Goal: Use online tool/utility: Utilize a website feature to perform a specific function

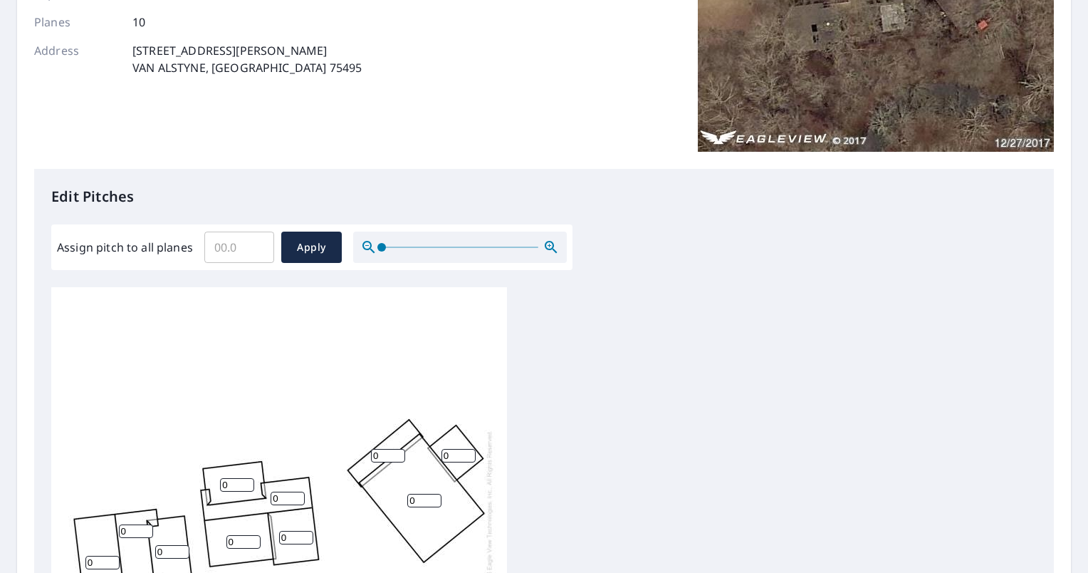
scroll to position [285, 0]
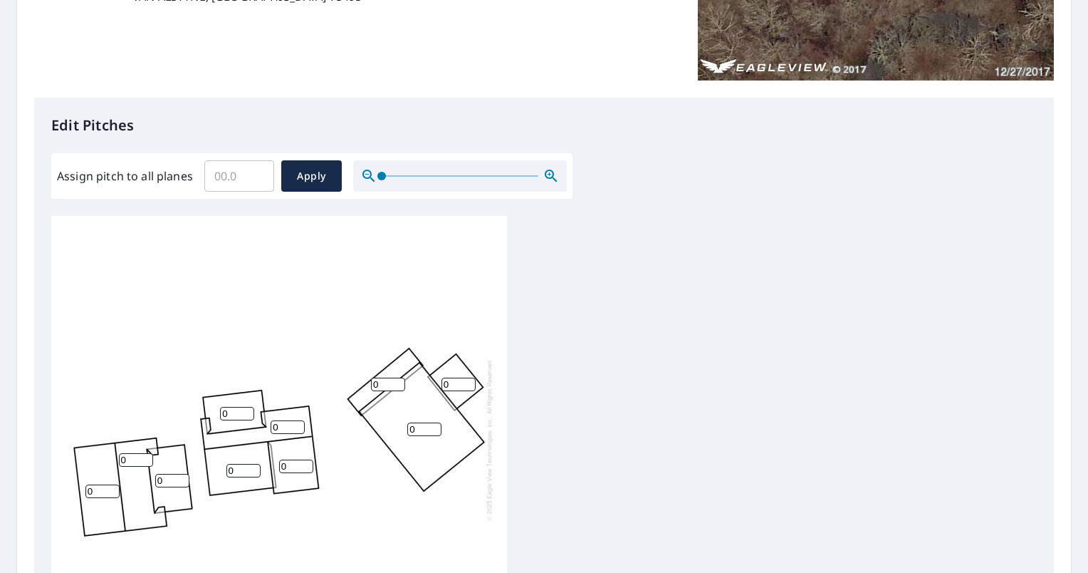
click at [131, 467] on input "0" at bounding box center [136, 460] width 34 height 14
type input "0"
type input "10"
click at [88, 491] on input "0" at bounding box center [102, 491] width 34 height 14
type input "10"
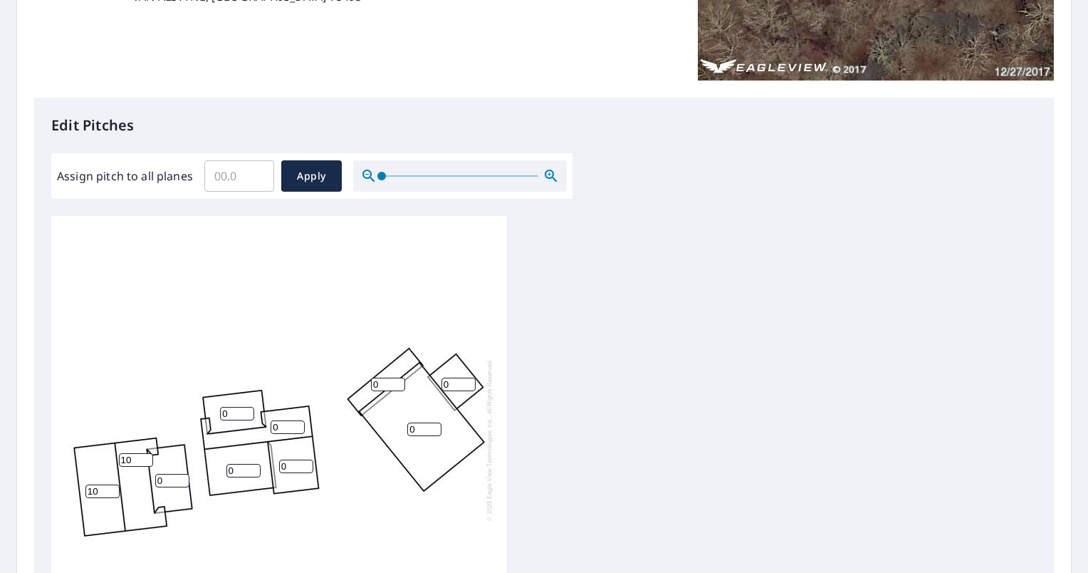
click at [182, 469] on div "0 10 10 0 0 0 0 0 0 0" at bounding box center [279, 439] width 456 height 447
type input "1"
click at [177, 478] on input "1" at bounding box center [172, 481] width 34 height 14
type input "4"
click at [236, 412] on input "0" at bounding box center [237, 414] width 34 height 14
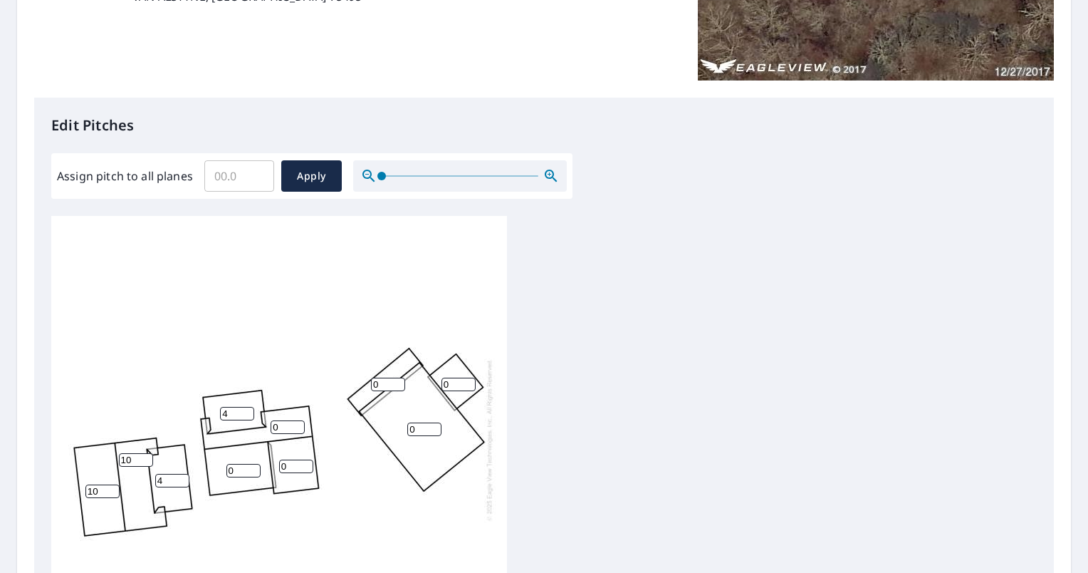
type input "4"
click at [246, 464] on input "0" at bounding box center [243, 471] width 34 height 14
drag, startPoint x: 244, startPoint y: 470, endPoint x: 226, endPoint y: 469, distance: 17.8
click at [226, 469] on input "0" at bounding box center [243, 471] width 34 height 14
type input "12"
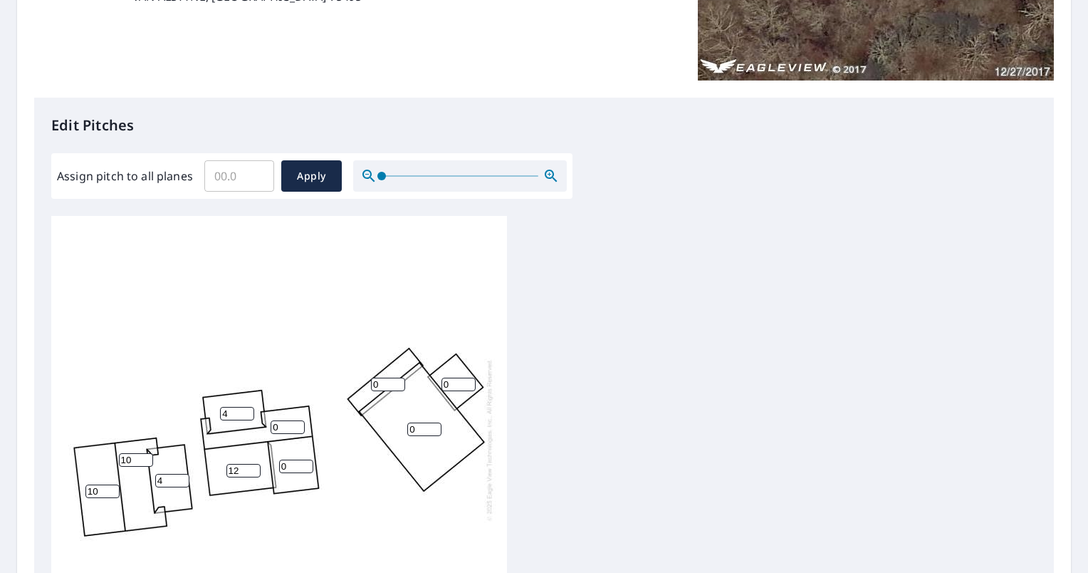
drag, startPoint x: 276, startPoint y: 428, endPoint x: 268, endPoint y: 427, distance: 8.6
click at [268, 427] on div "0 10 10 12 0 4 0 4 0 0" at bounding box center [279, 439] width 456 height 447
type input "12"
drag, startPoint x: 289, startPoint y: 465, endPoint x: 259, endPoint y: 464, distance: 30.7
click at [259, 464] on div "0 10 10 12 12 4 0 4 0 0" at bounding box center [279, 439] width 456 height 447
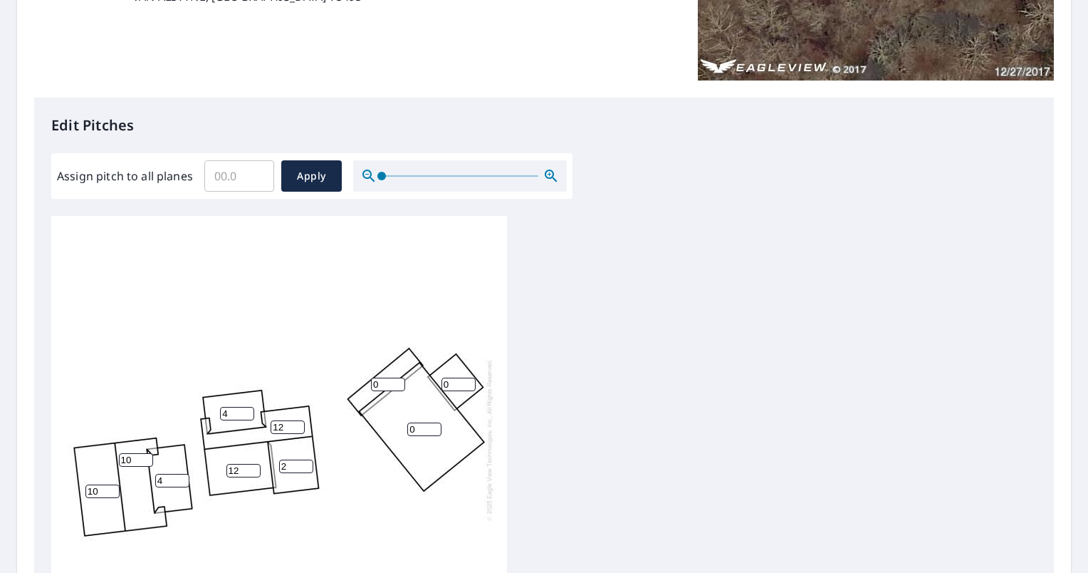
type input "2"
drag, startPoint x: 389, startPoint y: 385, endPoint x: 362, endPoint y: 385, distance: 27.1
click at [362, 385] on div "0 10 10 12 12 4 2 4 0 0" at bounding box center [279, 439] width 456 height 447
type input "2"
drag, startPoint x: 415, startPoint y: 427, endPoint x: 398, endPoint y: 425, distance: 17.3
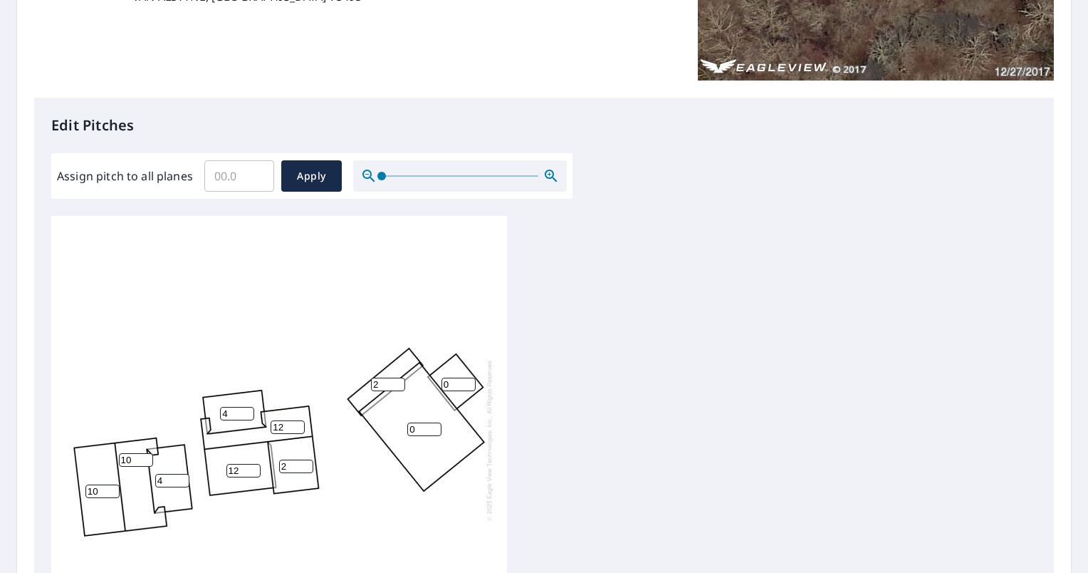
click at [399, 425] on div "0 10 10 12 12 4 2 4 2 0" at bounding box center [279, 439] width 456 height 447
type input "2"
drag, startPoint x: 448, startPoint y: 381, endPoint x: 413, endPoint y: 378, distance: 35.0
click at [413, 378] on div "2 10 10 12 12 4 2 4 2 0" at bounding box center [279, 439] width 456 height 447
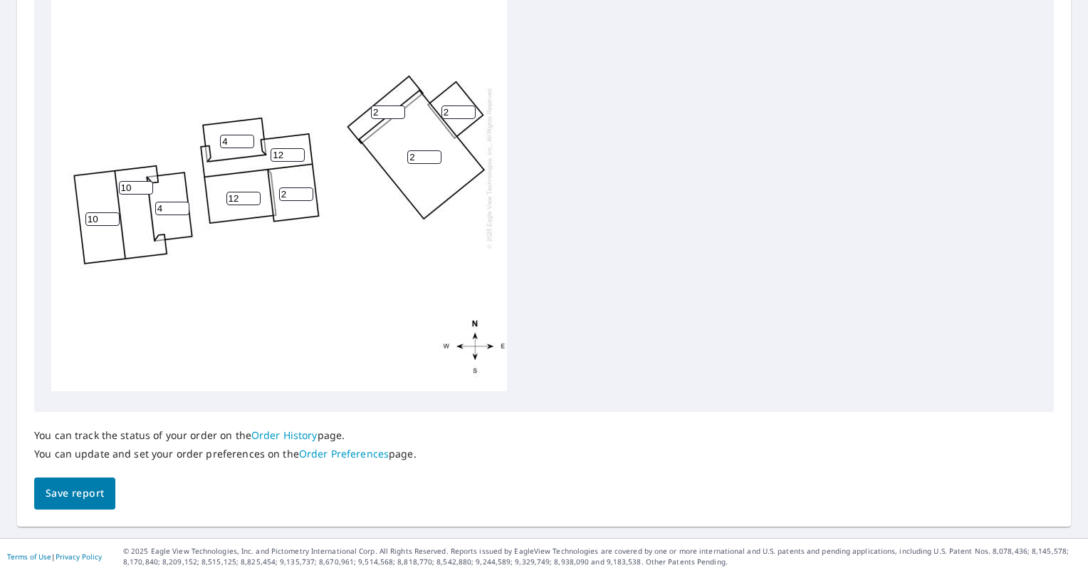
scroll to position [554, 0]
type input "2"
click at [78, 485] on span "Save report" at bounding box center [75, 493] width 58 height 18
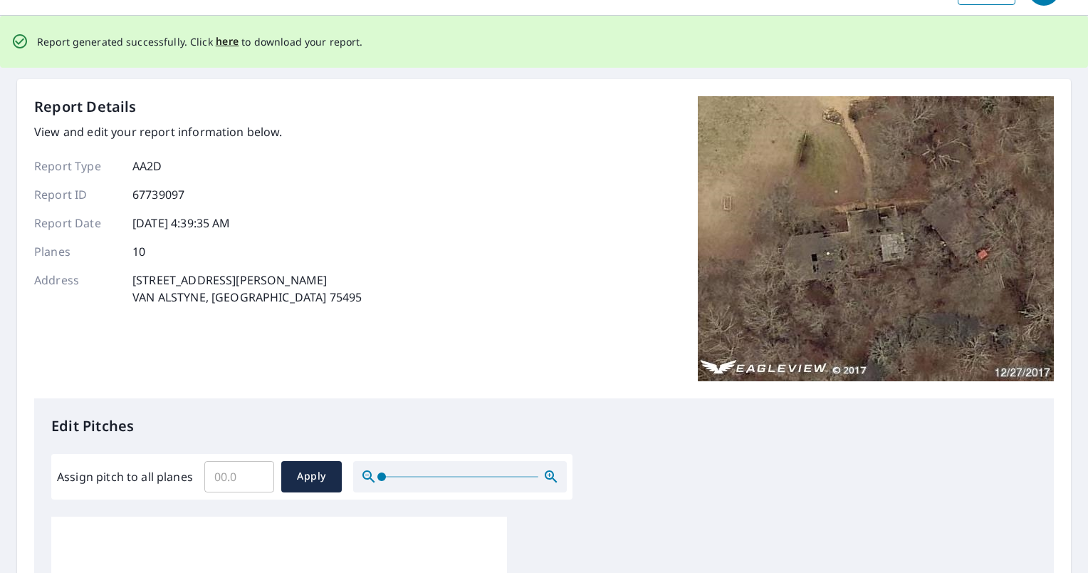
scroll to position [0, 0]
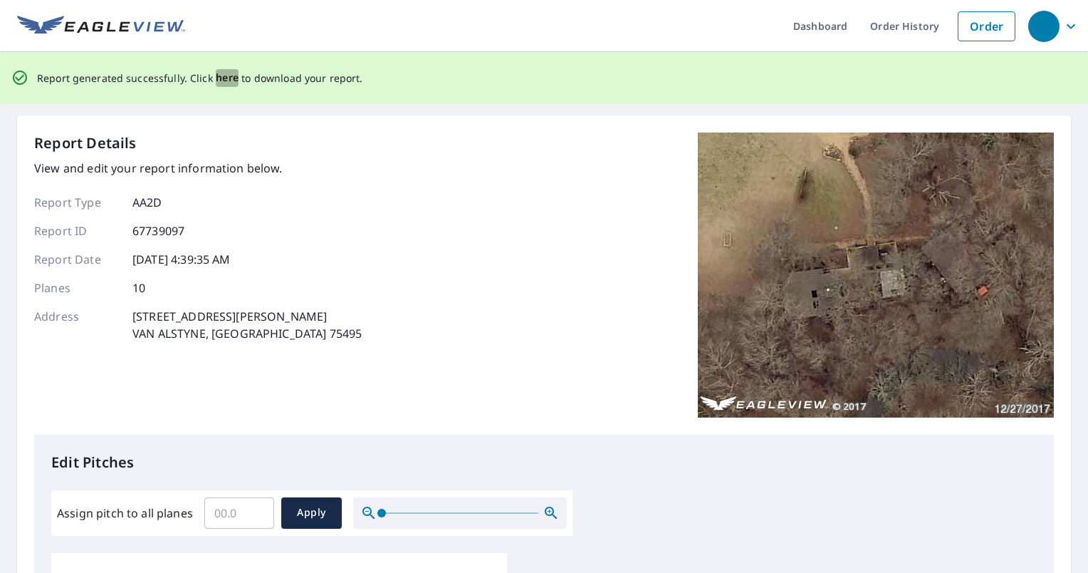
click at [222, 79] on span "here" at bounding box center [228, 78] width 24 height 18
